Goal: Communication & Community: Answer question/provide support

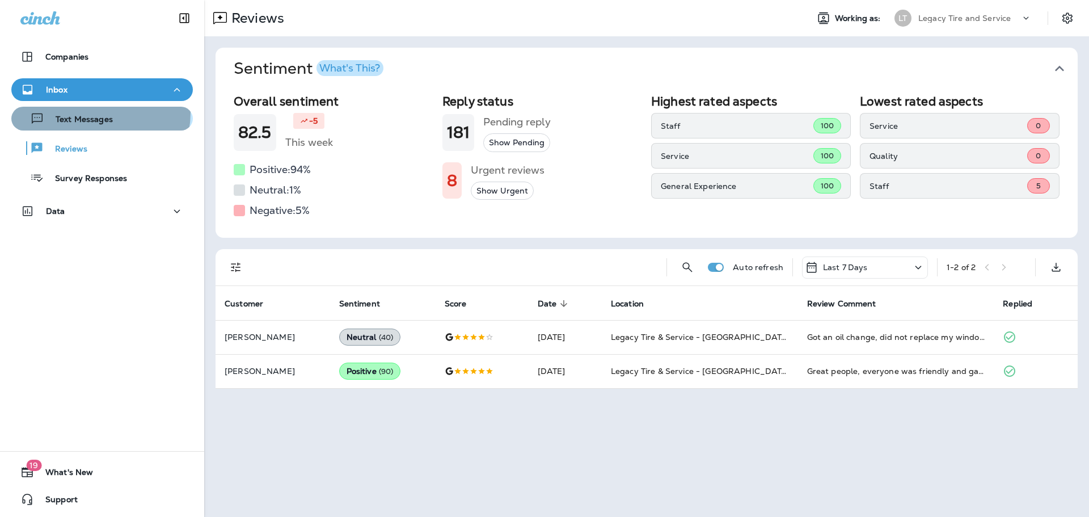
click at [100, 113] on div "Text Messages" at bounding box center [64, 118] width 97 height 17
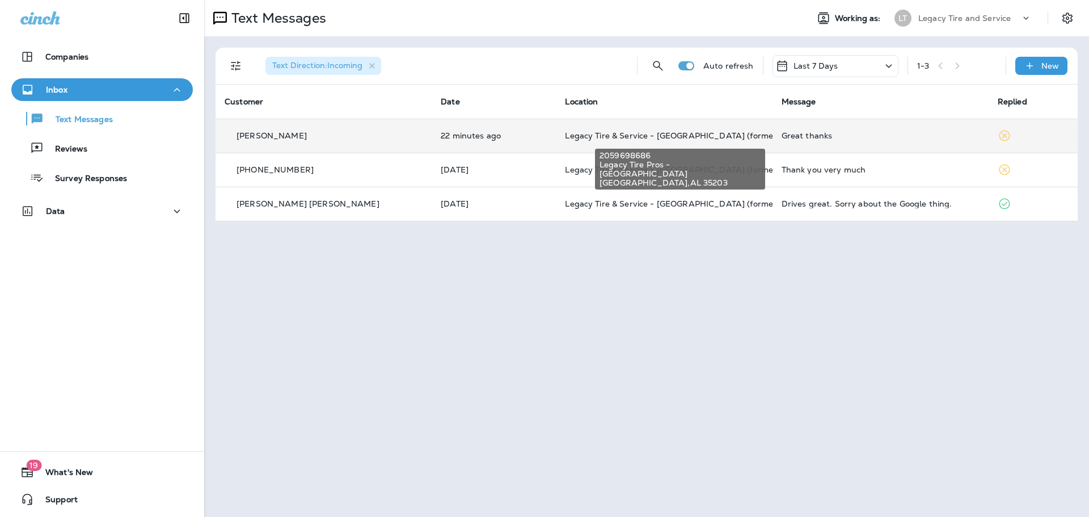
click at [688, 138] on span "Legacy Tire & Service - [GEOGRAPHIC_DATA] (formerly Magic City Tire & Service)" at bounding box center [725, 135] width 320 height 10
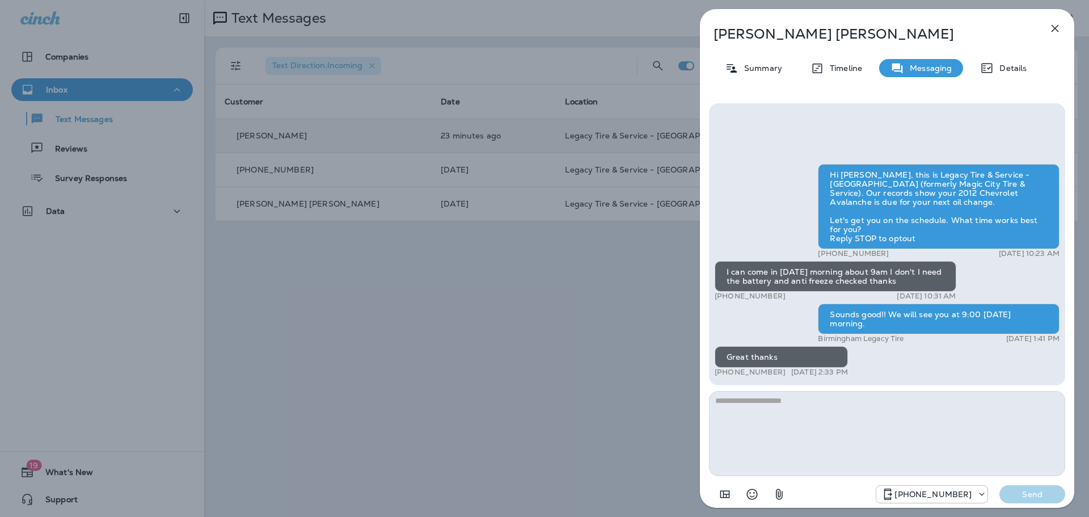
click at [1058, 26] on icon "button" at bounding box center [1054, 28] width 7 height 7
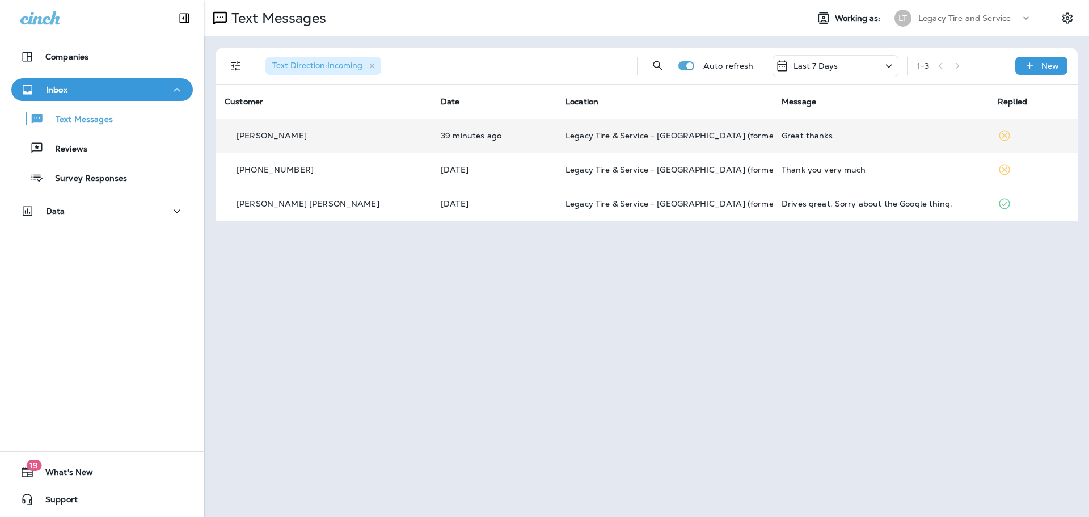
click at [428, 299] on div "Text Messages Working as: LT Legacy Tire and Service Text Direction : Incoming …" at bounding box center [646, 258] width 885 height 517
